Goal: Task Accomplishment & Management: Use online tool/utility

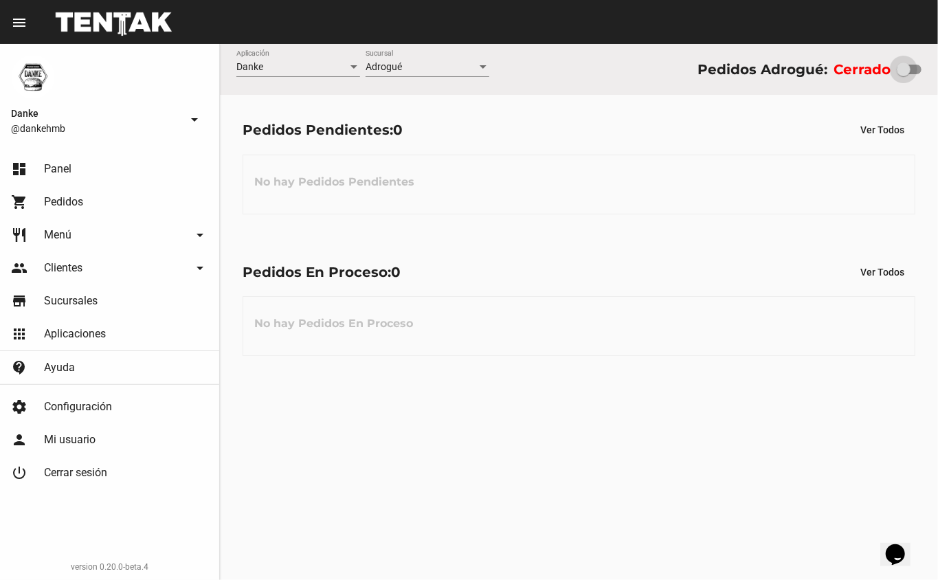
click at [903, 69] on div at bounding box center [904, 70] width 14 height 14
click at [903, 74] on input "checkbox" at bounding box center [903, 74] width 1 height 1
checkbox input "true"
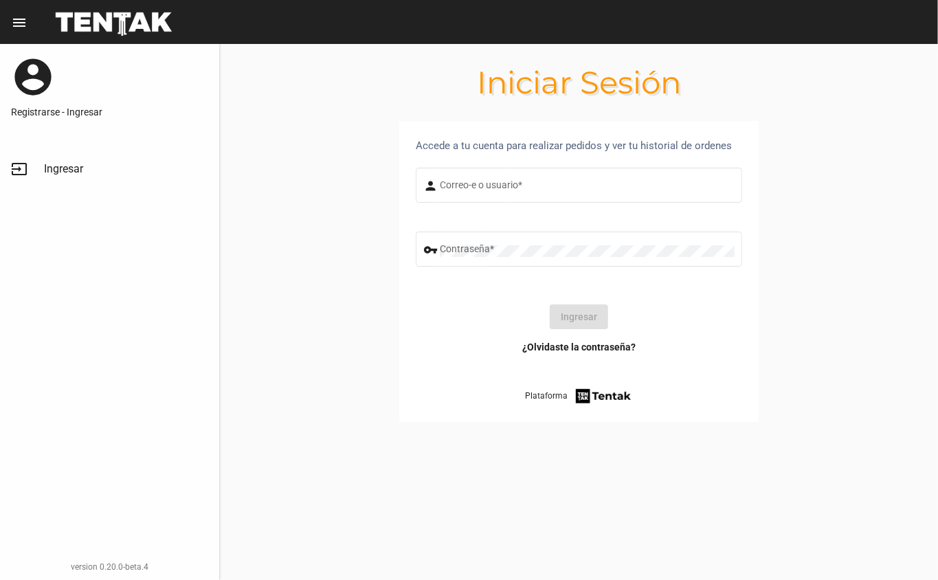
type input "DANKEHMB"
click at [561, 322] on button "Ingresar" at bounding box center [579, 316] width 58 height 25
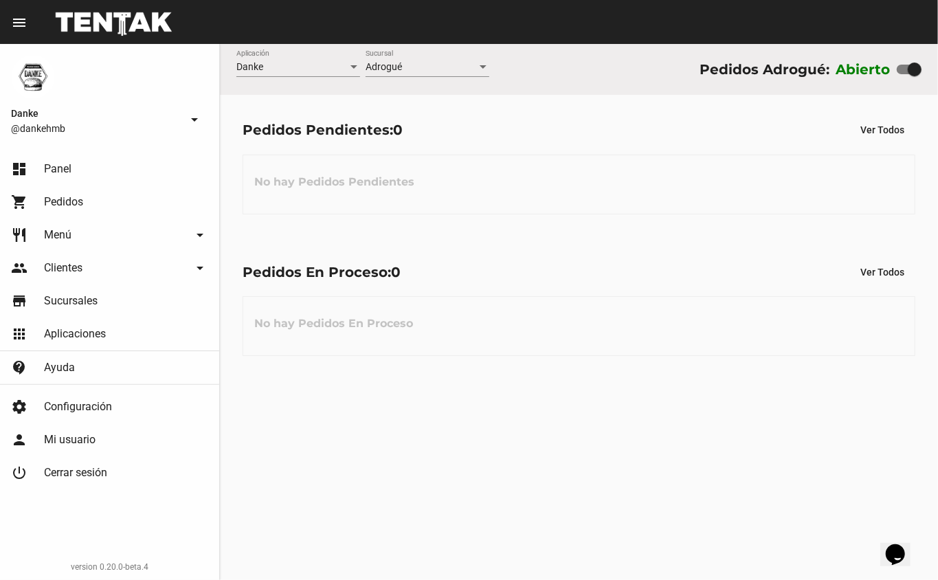
click at [693, 414] on div "Danke Aplicación Adrogué Sucursal Pedidos Adrogué: Abierto Pedidos Pendientes: …" at bounding box center [579, 312] width 718 height 536
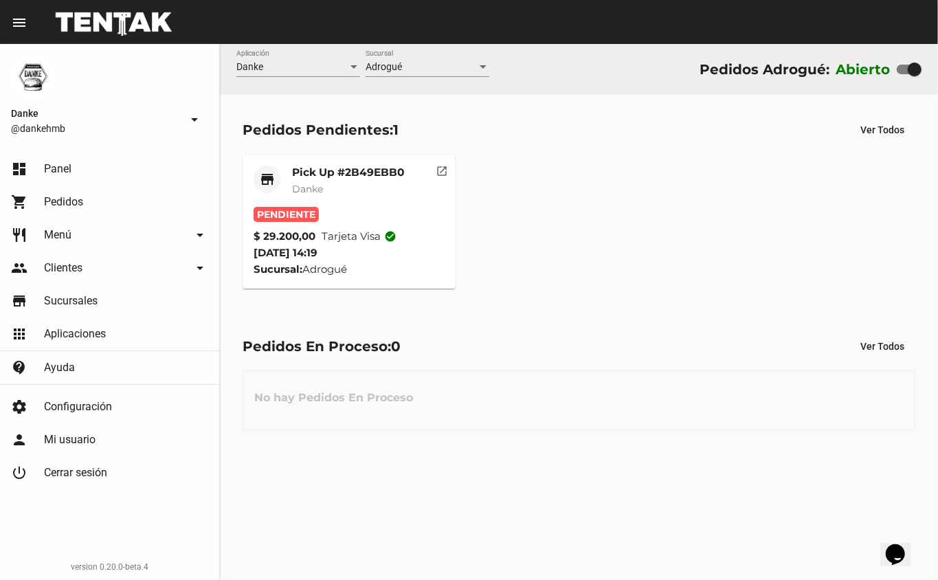
click at [334, 166] on mat-card-title "Pick Up #2B49EBB0" at bounding box center [348, 173] width 112 height 14
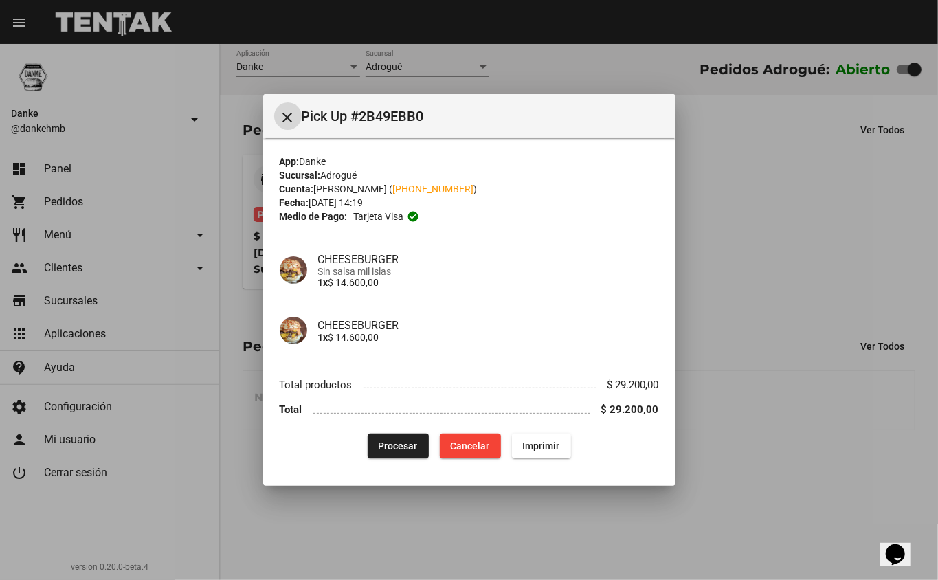
click at [394, 447] on span "Procesar" at bounding box center [398, 445] width 39 height 11
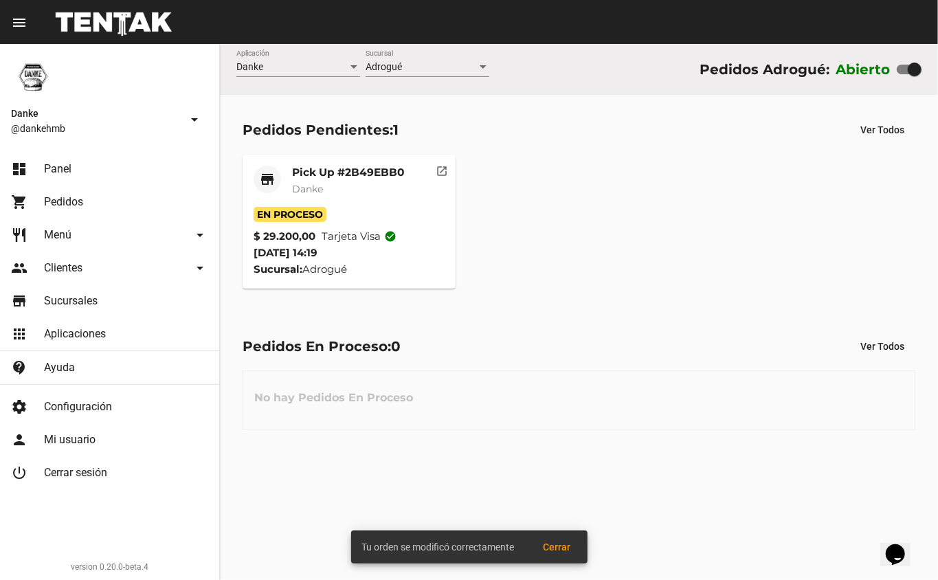
click at [326, 185] on mat-card-subtitle "Danke" at bounding box center [348, 189] width 112 height 14
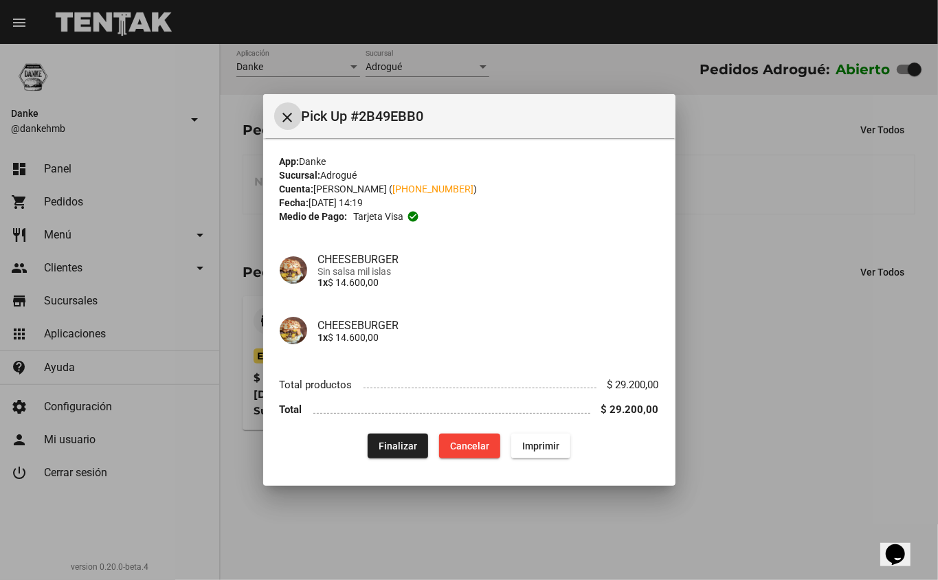
click at [726, 482] on div at bounding box center [469, 290] width 938 height 580
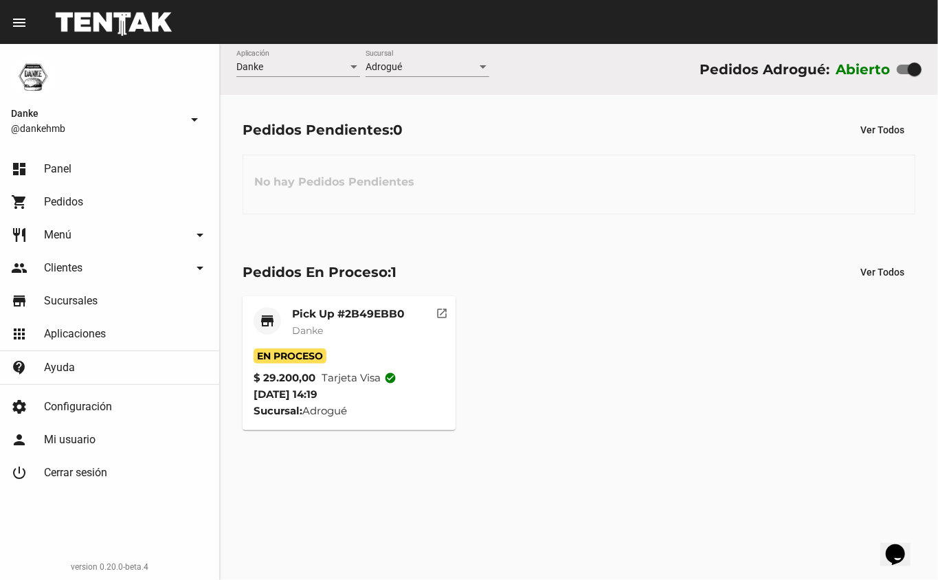
click at [311, 316] on mat-card-title "Pick Up #2B49EBB0" at bounding box center [348, 314] width 112 height 14
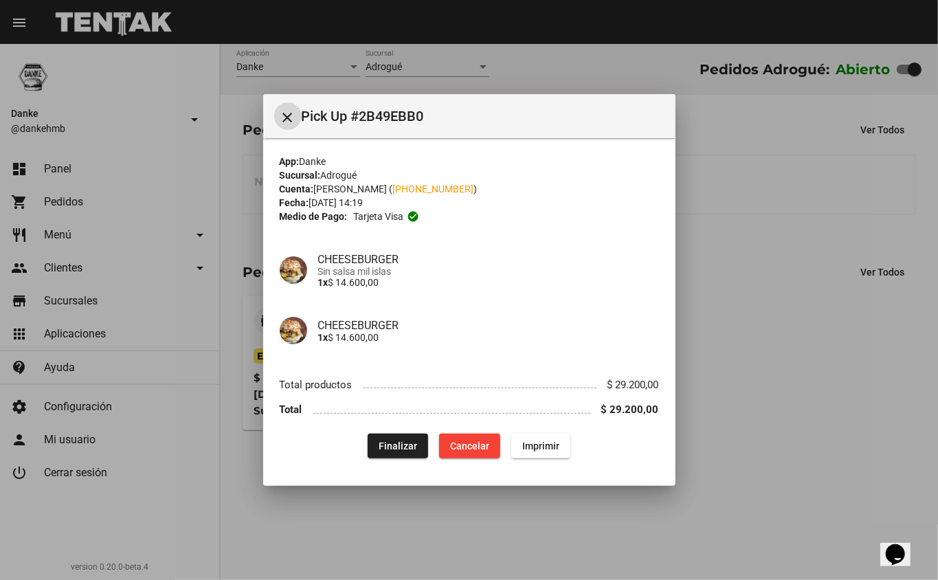
click at [389, 443] on span "Finalizar" at bounding box center [398, 445] width 38 height 11
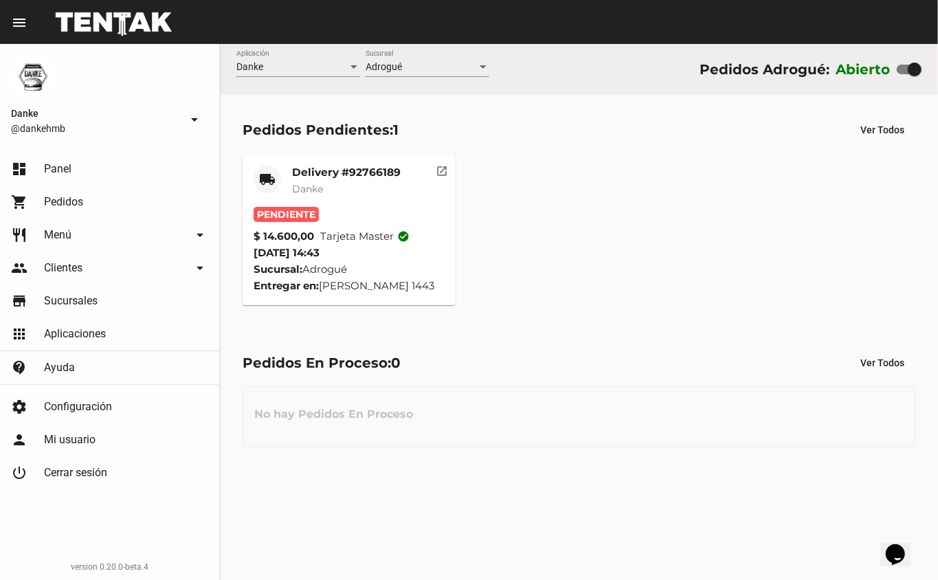
click at [308, 173] on mat-card-title "Delivery #92766189" at bounding box center [346, 173] width 109 height 14
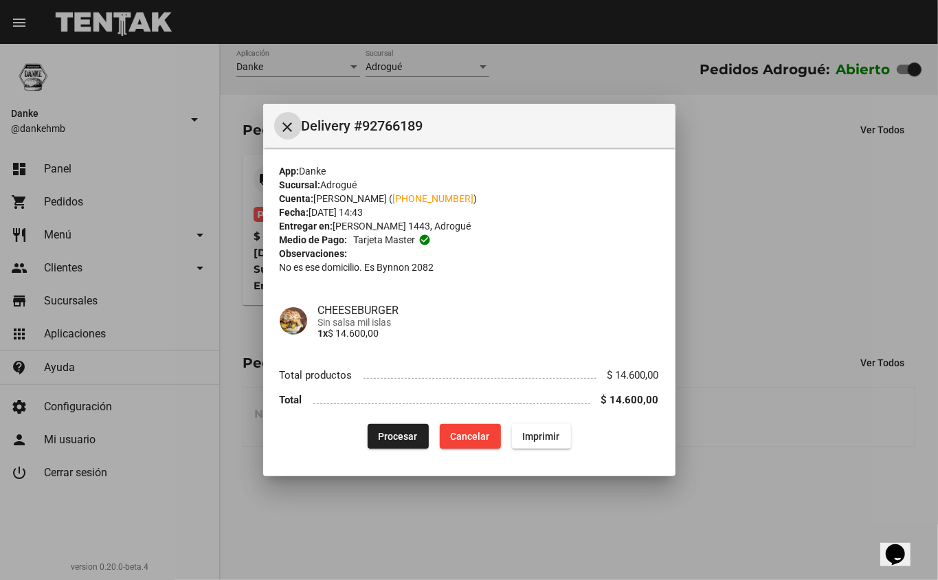
click at [392, 440] on span "Procesar" at bounding box center [398, 436] width 39 height 11
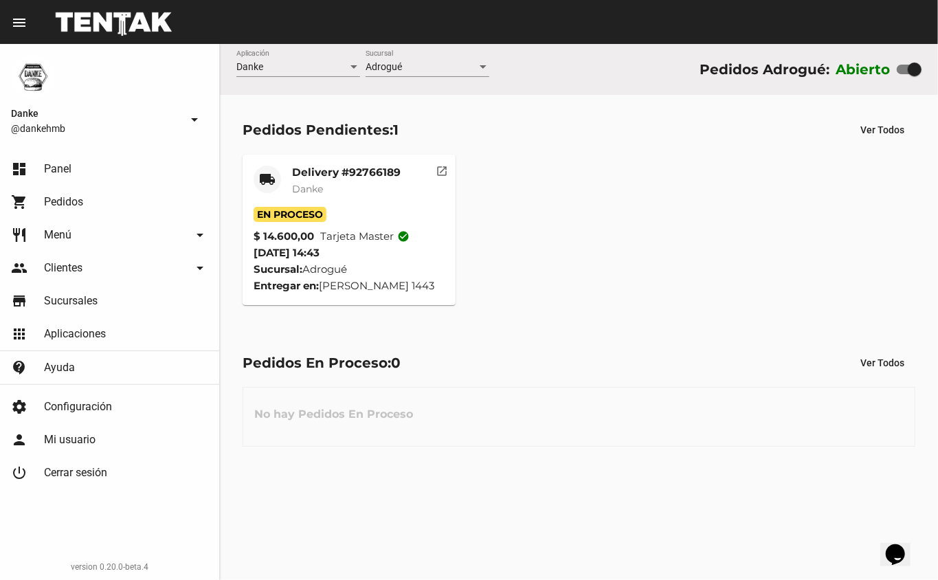
click at [316, 171] on mat-card-title "Delivery #92766189" at bounding box center [346, 173] width 109 height 14
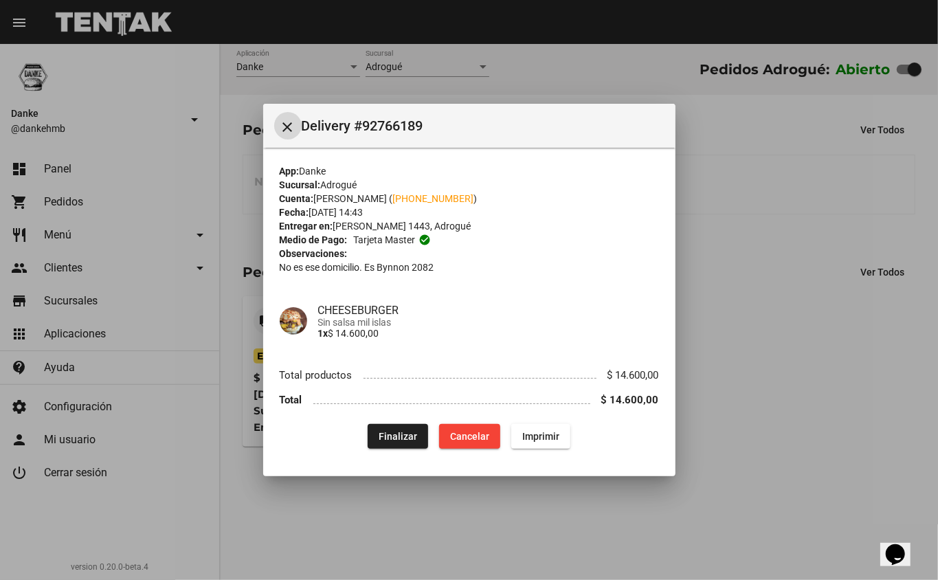
click at [823, 350] on div at bounding box center [469, 290] width 938 height 580
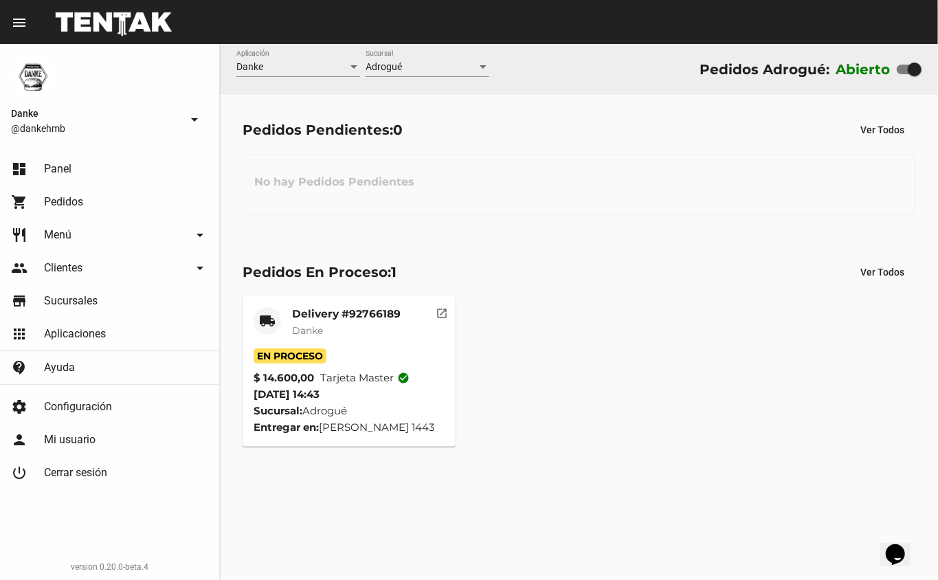
click at [306, 317] on mat-card-title "Delivery #92766189" at bounding box center [346, 314] width 109 height 14
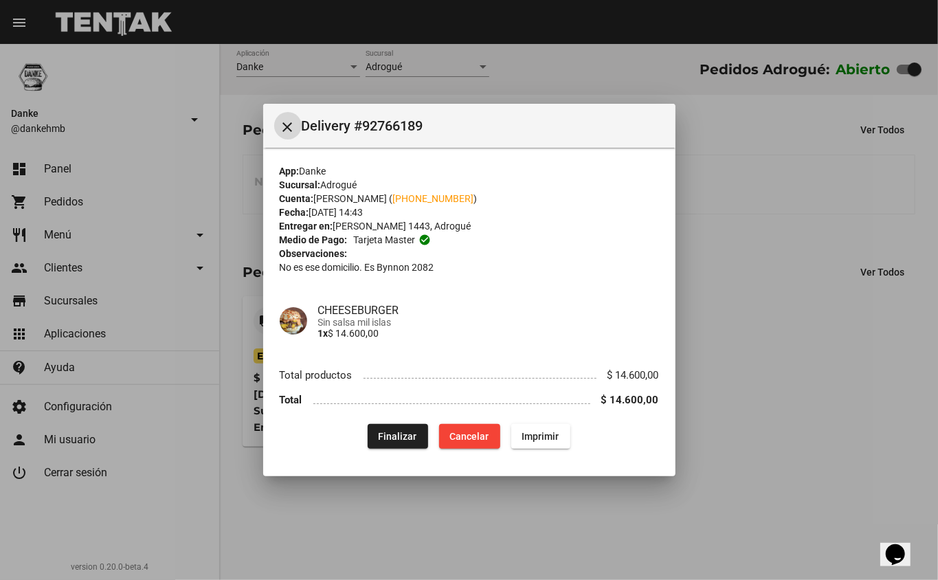
click at [397, 436] on span "Finalizar" at bounding box center [398, 436] width 38 height 11
